Goal: Information Seeking & Learning: Learn about a topic

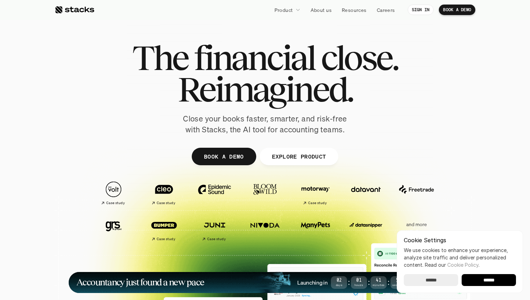
click at [227, 120] on p "Close your books faster, smarter, and risk-free with Stacks, the AI tool for ac…" at bounding box center [264, 125] width 175 height 22
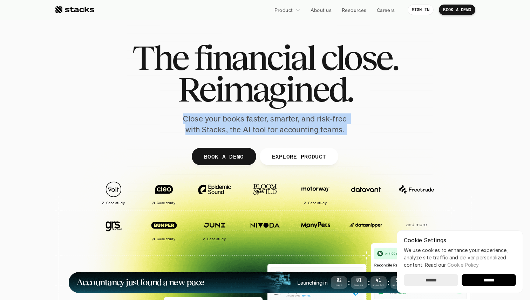
click at [227, 120] on p "Close your books faster, smarter, and risk-free with Stacks, the AI tool for ac…" at bounding box center [264, 125] width 175 height 22
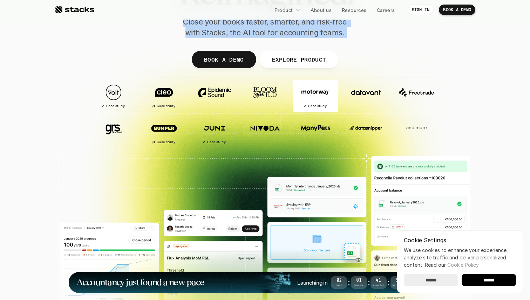
scroll to position [99, 0]
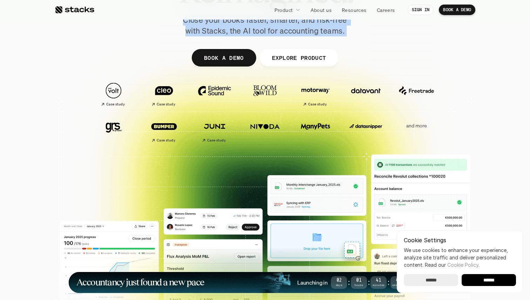
click at [362, 126] on img at bounding box center [365, 126] width 39 height 27
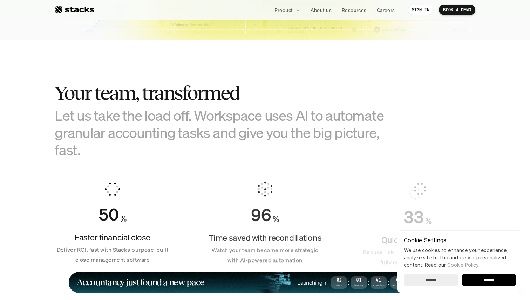
scroll to position [388, 0]
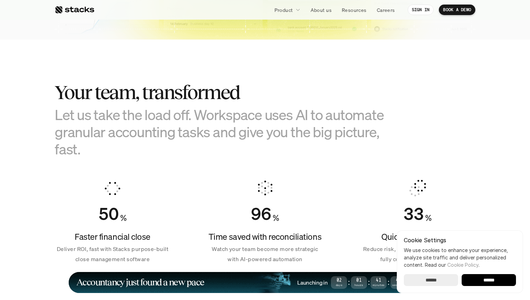
click at [82, 113] on h3 "Let us take the load off. Workspace uses AI to automate granular accounting tas…" at bounding box center [230, 132] width 351 height 52
click at [143, 117] on h3 "Let us take the load off. Workspace uses AI to automate granular accounting tas…" at bounding box center [230, 132] width 351 height 52
click at [89, 131] on h3 "Let us take the load off. Workspace uses AI to automate granular accounting tas…" at bounding box center [230, 132] width 351 height 52
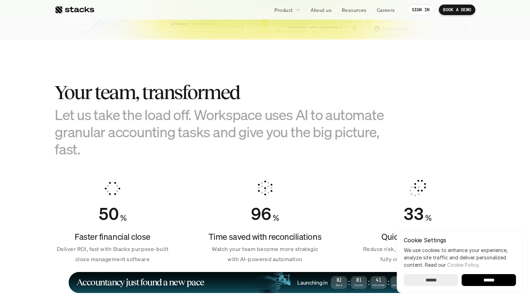
drag, startPoint x: 89, startPoint y: 131, endPoint x: 210, endPoint y: 131, distance: 120.2
click at [210, 131] on h3 "Let us take the load off. Workspace uses AI to automate granular accounting tas…" at bounding box center [230, 132] width 351 height 52
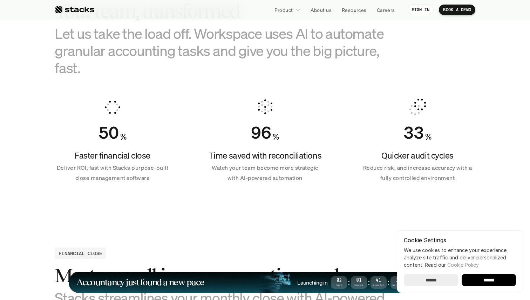
drag, startPoint x: 99, startPoint y: 152, endPoint x: 163, endPoint y: 190, distance: 75.3
click at [163, 190] on div "50 % Faster financial close Deliver ROI, fast with Stacks purpose-built close m…" at bounding box center [113, 140] width 116 height 101
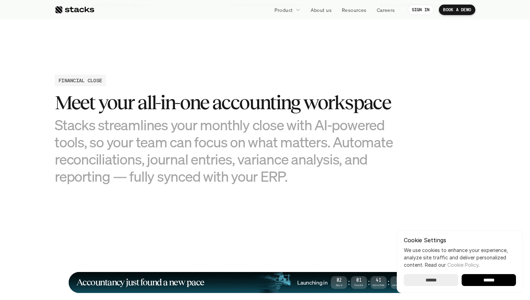
scroll to position [655, 0]
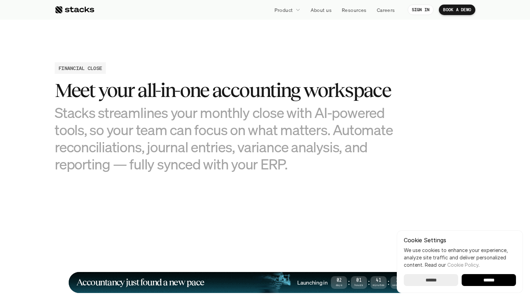
drag, startPoint x: 163, startPoint y: 190, endPoint x: 148, endPoint y: 84, distance: 107.0
click at [148, 84] on h3 "Meet your all-in-one accounting workspace" at bounding box center [230, 91] width 351 height 22
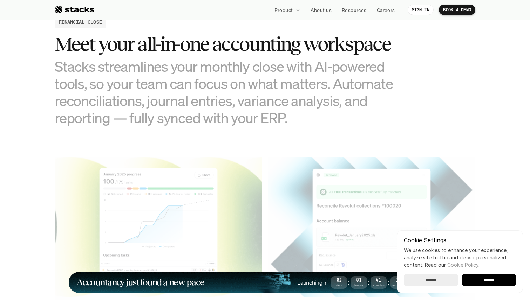
scroll to position [704, 0]
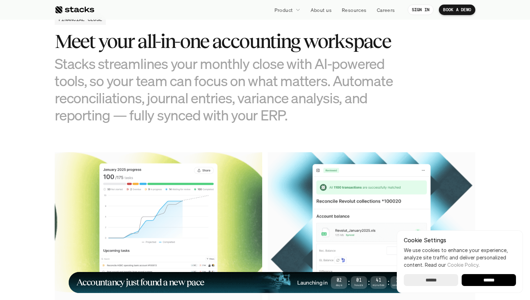
click at [149, 92] on h3 "Stacks streamlines your monthly close with AI-powered tools, so your team can f…" at bounding box center [230, 89] width 351 height 69
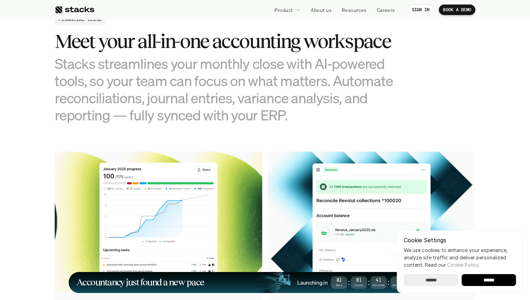
click at [149, 92] on h3 "Stacks streamlines your monthly close with AI-powered tools, so your team can f…" at bounding box center [230, 89] width 351 height 69
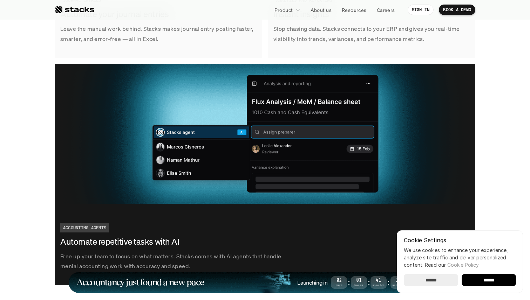
scroll to position [1248, 0]
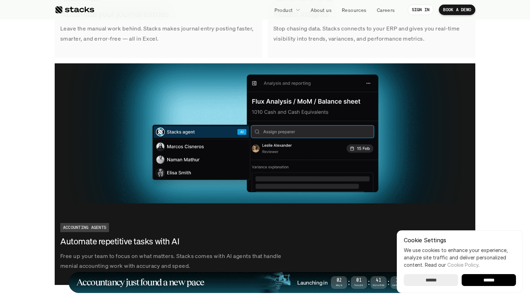
drag, startPoint x: 358, startPoint y: 225, endPoint x: 344, endPoint y: 18, distance: 208.4
